Goal: Find specific page/section: Find specific page/section

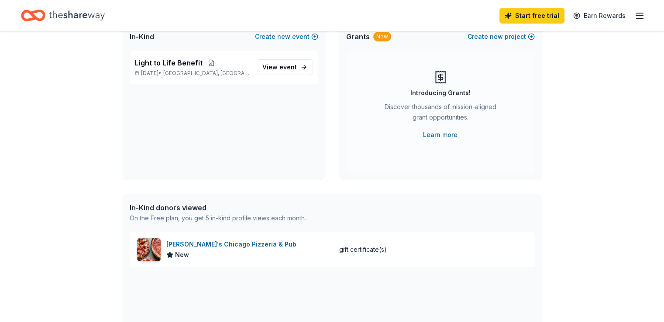
scroll to position [124, 0]
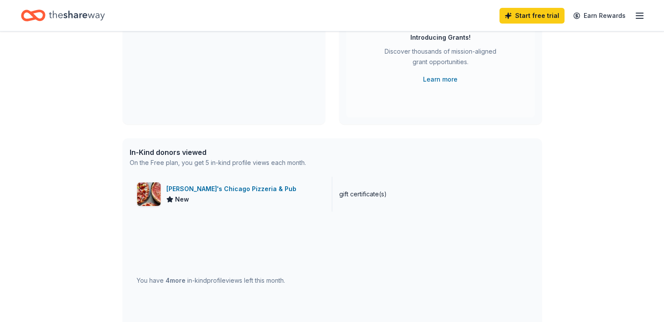
click at [172, 193] on div "[PERSON_NAME]'s Chicago Pizzeria & Pub" at bounding box center [233, 189] width 134 height 10
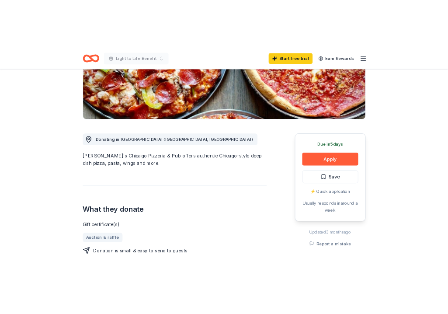
scroll to position [189, 0]
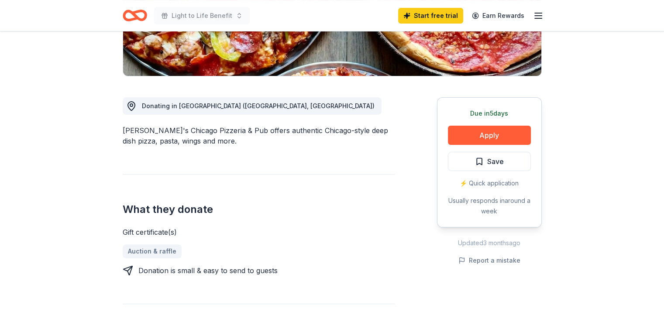
click at [206, 145] on div "[PERSON_NAME]'s Chicago Pizzeria & Pub offers authentic Chicago-style deep dish…" at bounding box center [259, 135] width 273 height 21
